Goal: Task Accomplishment & Management: Manage account settings

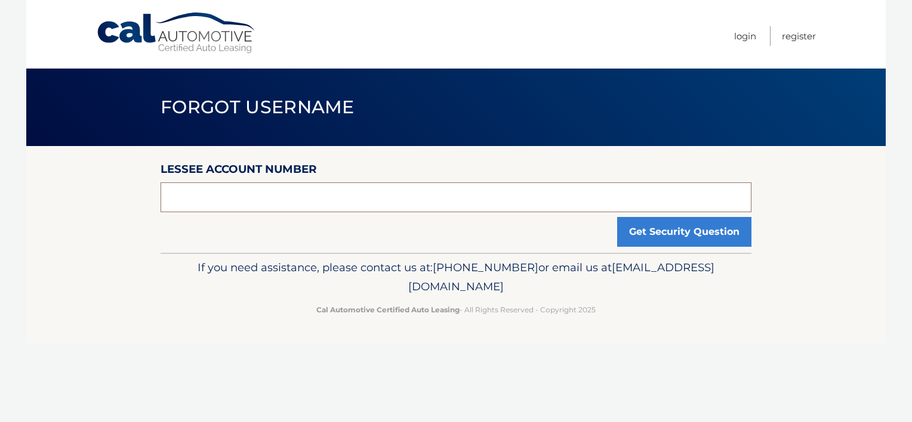
click at [323, 202] on input "text" at bounding box center [455, 198] width 591 height 30
paste input "44455533427"
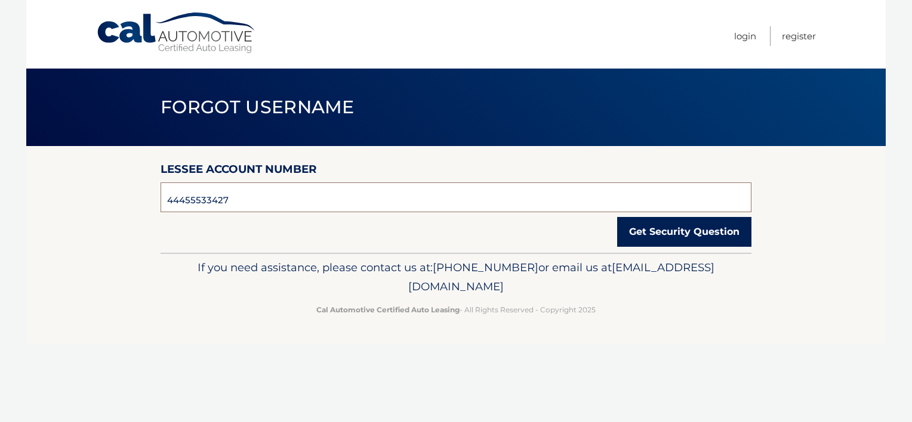
type input "44455533427"
click at [678, 234] on button "Get Security Question" at bounding box center [684, 232] width 134 height 30
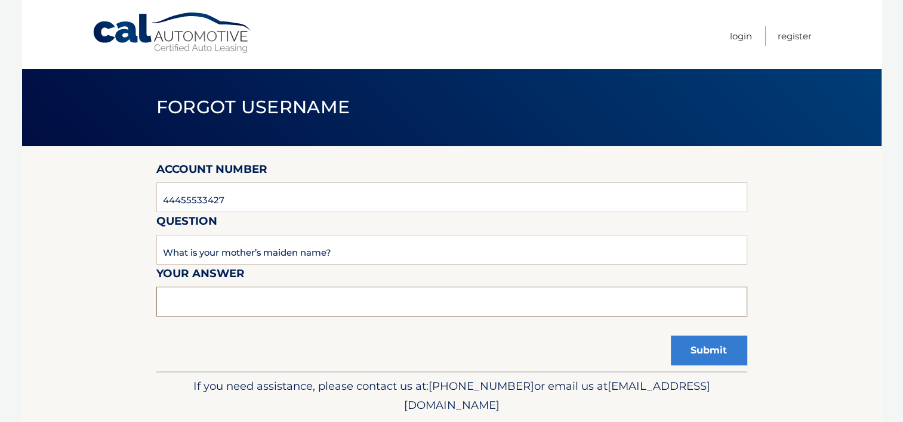
click at [205, 294] on input "text" at bounding box center [451, 302] width 591 height 30
type input "Hambly"
click at [717, 357] on button "Submit" at bounding box center [709, 351] width 76 height 30
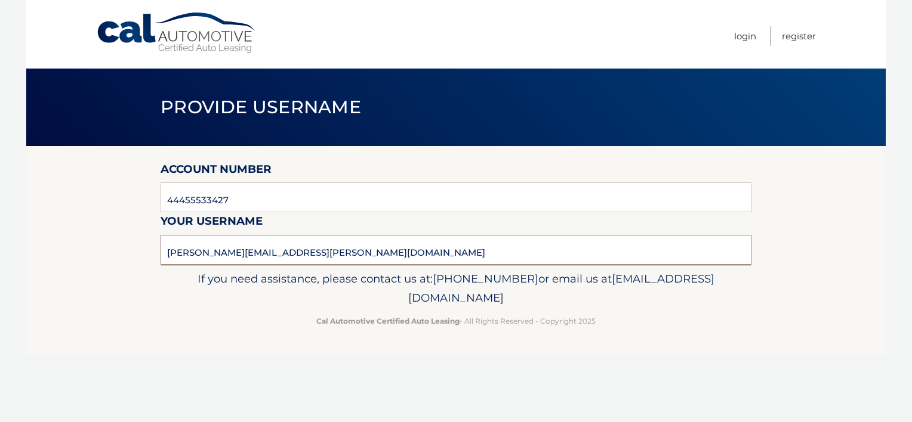
drag, startPoint x: 298, startPoint y: 256, endPoint x: 165, endPoint y: 258, distance: 132.4
click at [165, 258] on input "chris.allen@weareams.com" at bounding box center [455, 250] width 591 height 30
drag, startPoint x: 165, startPoint y: 258, endPoint x: 178, endPoint y: 256, distance: 13.2
click at [746, 38] on link "Login" at bounding box center [745, 36] width 22 height 20
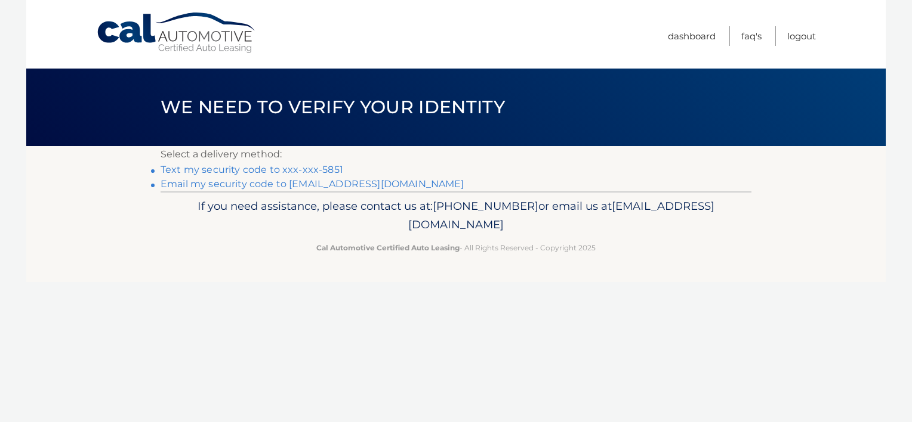
click at [326, 168] on link "Text my security code to xxx-xxx-5851" at bounding box center [251, 169] width 183 height 11
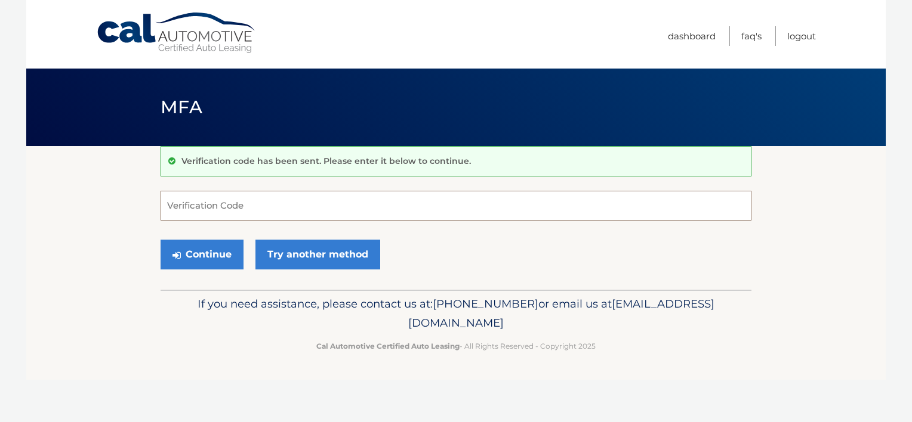
click at [251, 196] on input "Verification Code" at bounding box center [455, 206] width 591 height 30
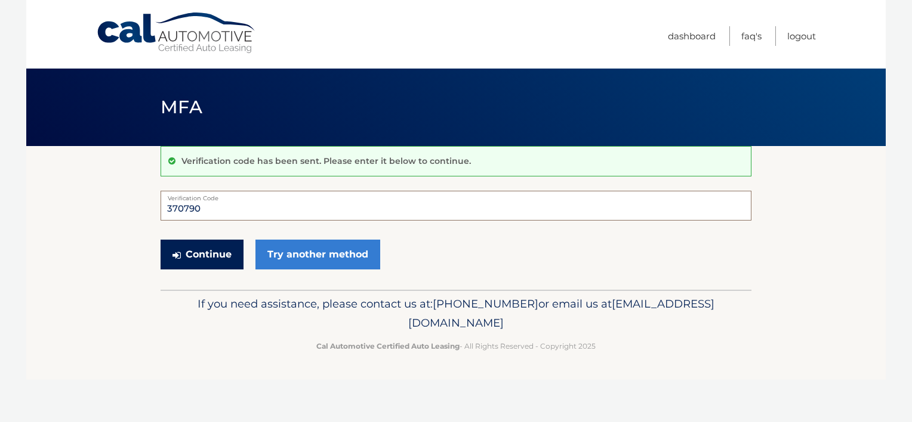
type input "370790"
click at [212, 258] on button "Continue" at bounding box center [201, 255] width 83 height 30
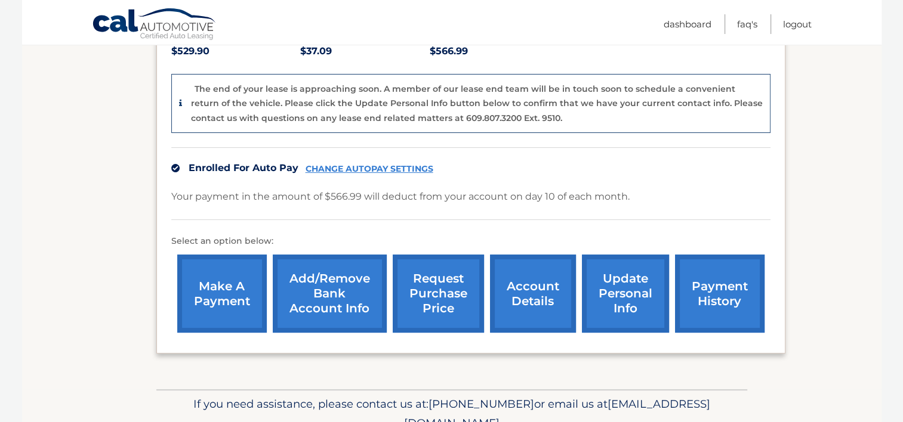
scroll to position [288, 0]
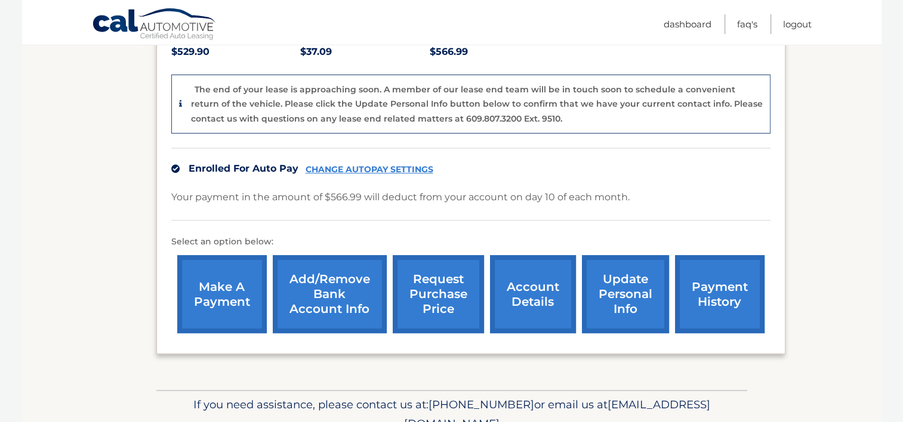
click at [354, 295] on link "Add/Remove bank account info" at bounding box center [330, 294] width 114 height 78
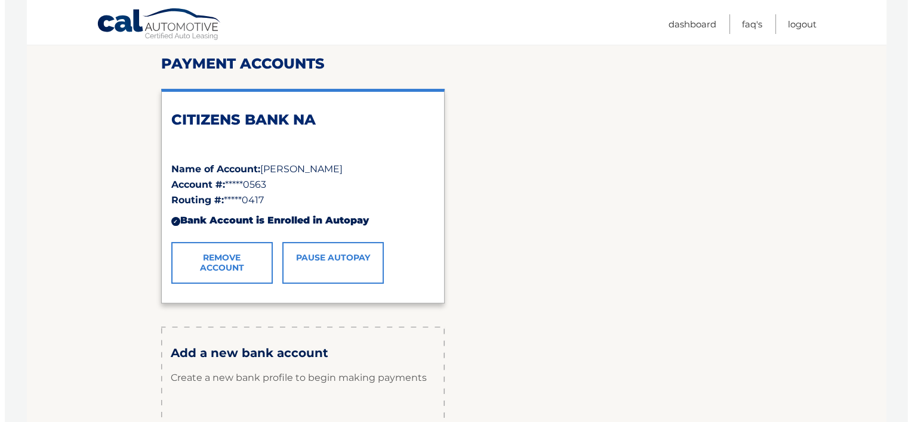
scroll to position [148, 0]
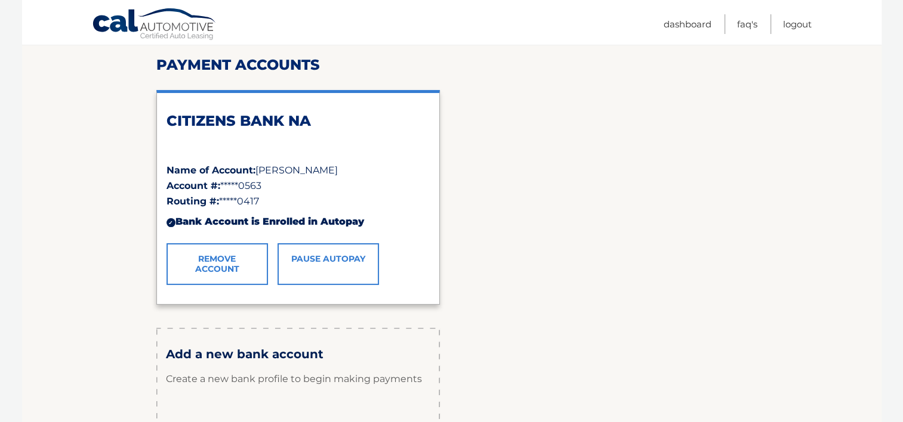
click at [359, 266] on link "Pause AutoPay" at bounding box center [327, 264] width 101 height 42
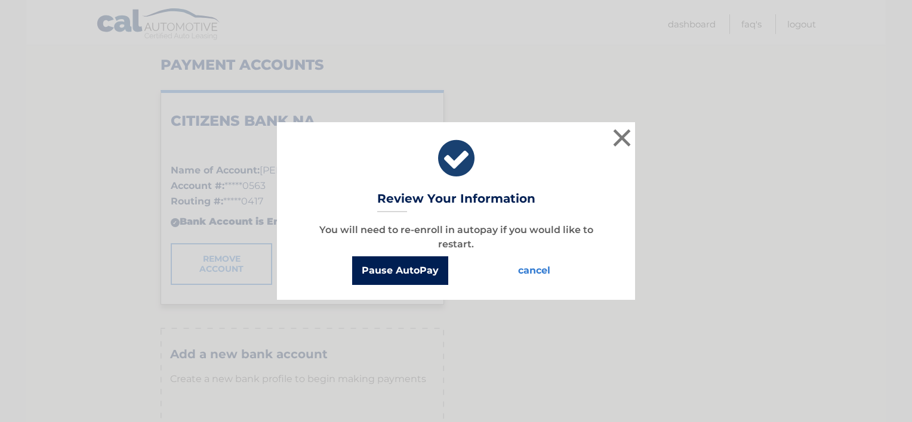
click at [409, 277] on button "Pause AutoPay" at bounding box center [400, 271] width 96 height 29
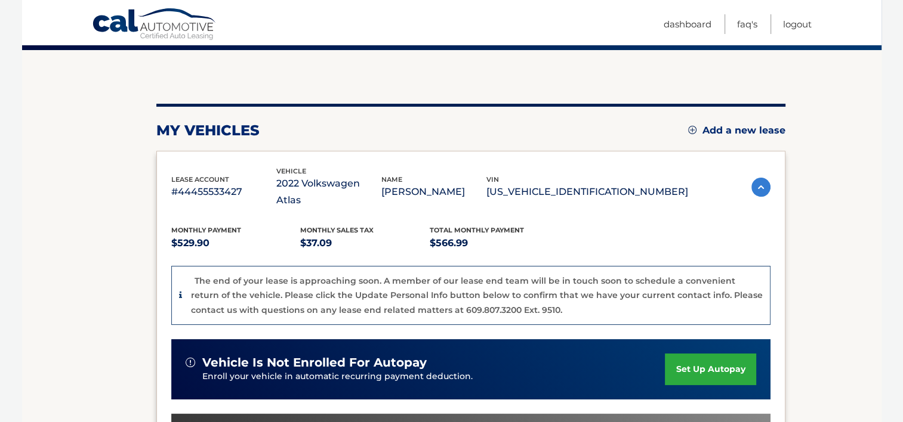
scroll to position [95, 0]
